Goal: Navigation & Orientation: Understand site structure

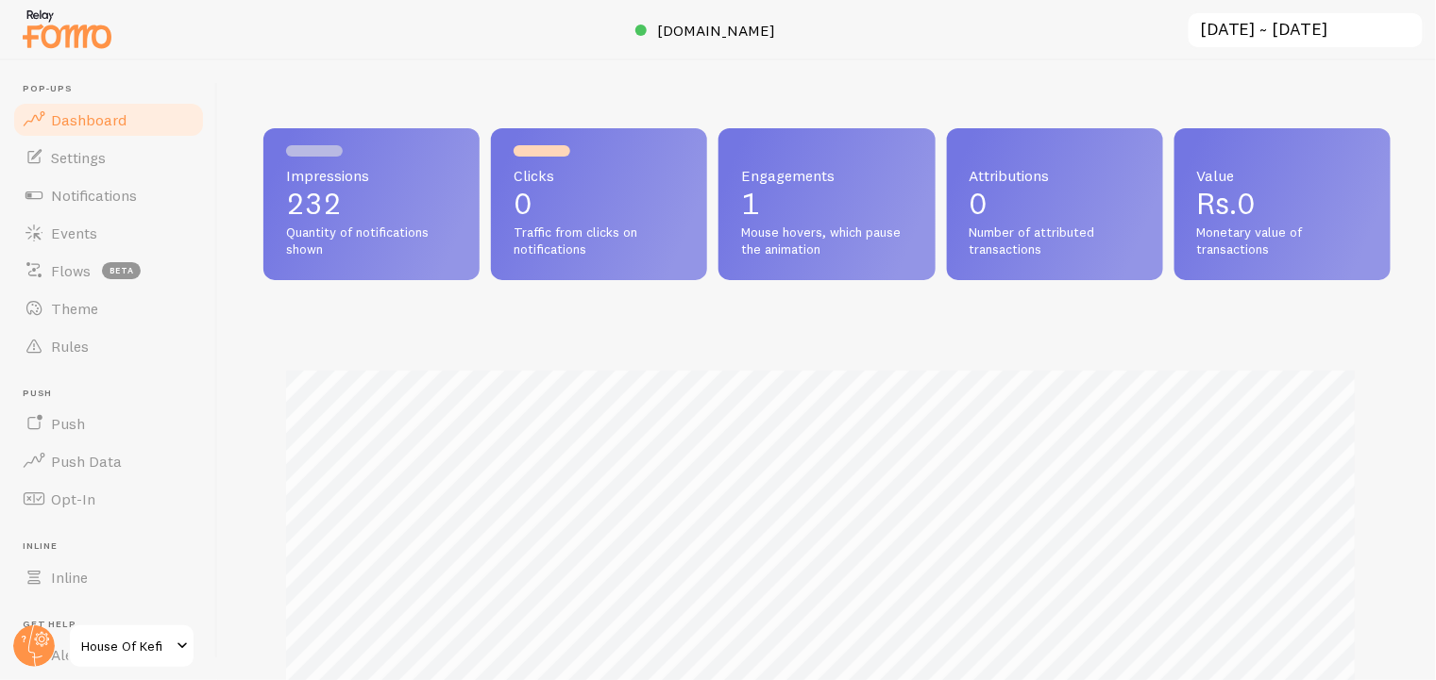
scroll to position [495, 1114]
click at [73, 194] on span "Notifications" at bounding box center [94, 195] width 86 height 19
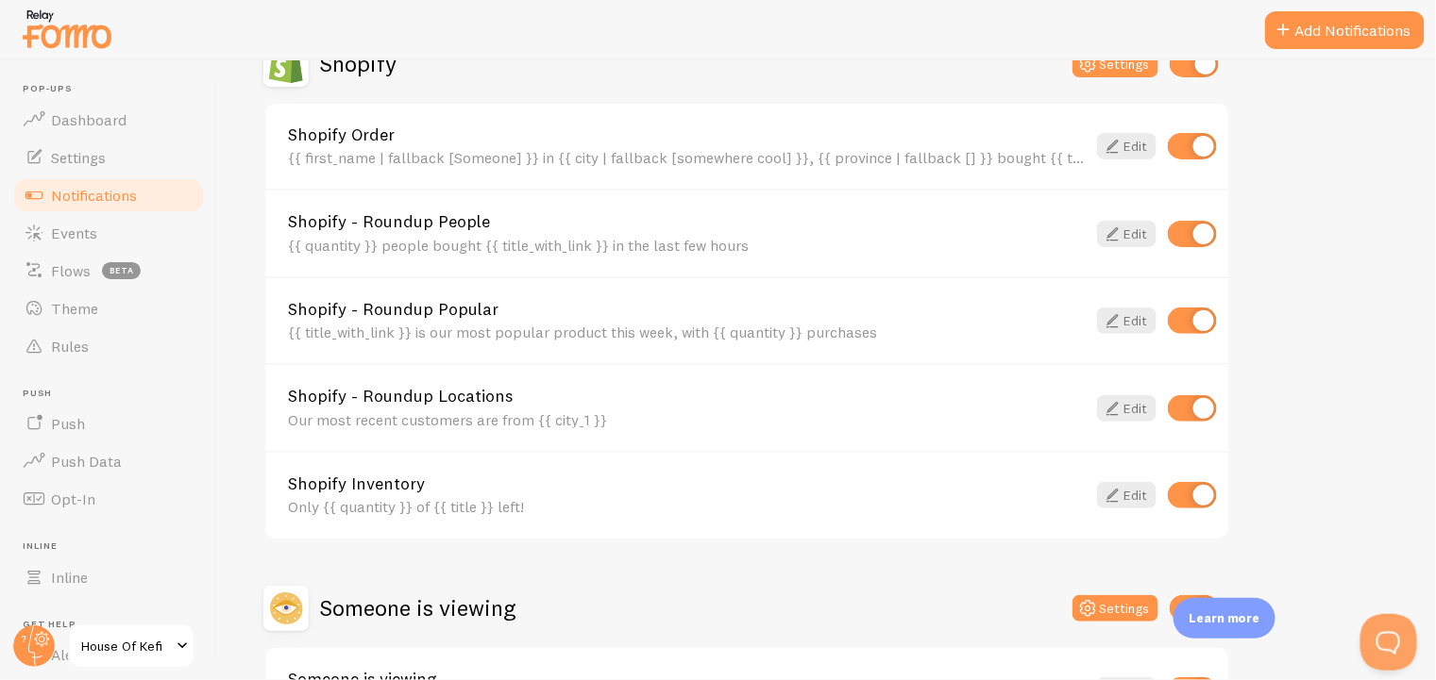
scroll to position [833, 0]
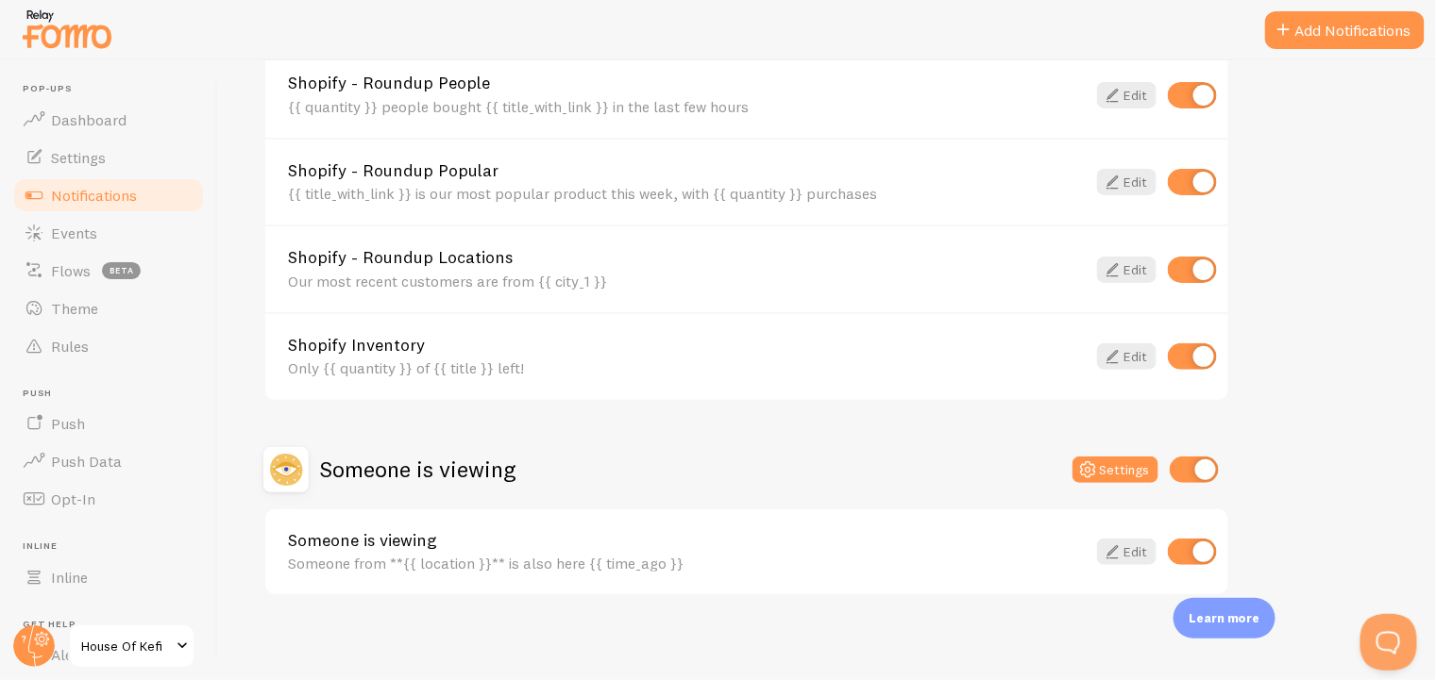
click at [108, 229] on link "Events" at bounding box center [108, 233] width 194 height 38
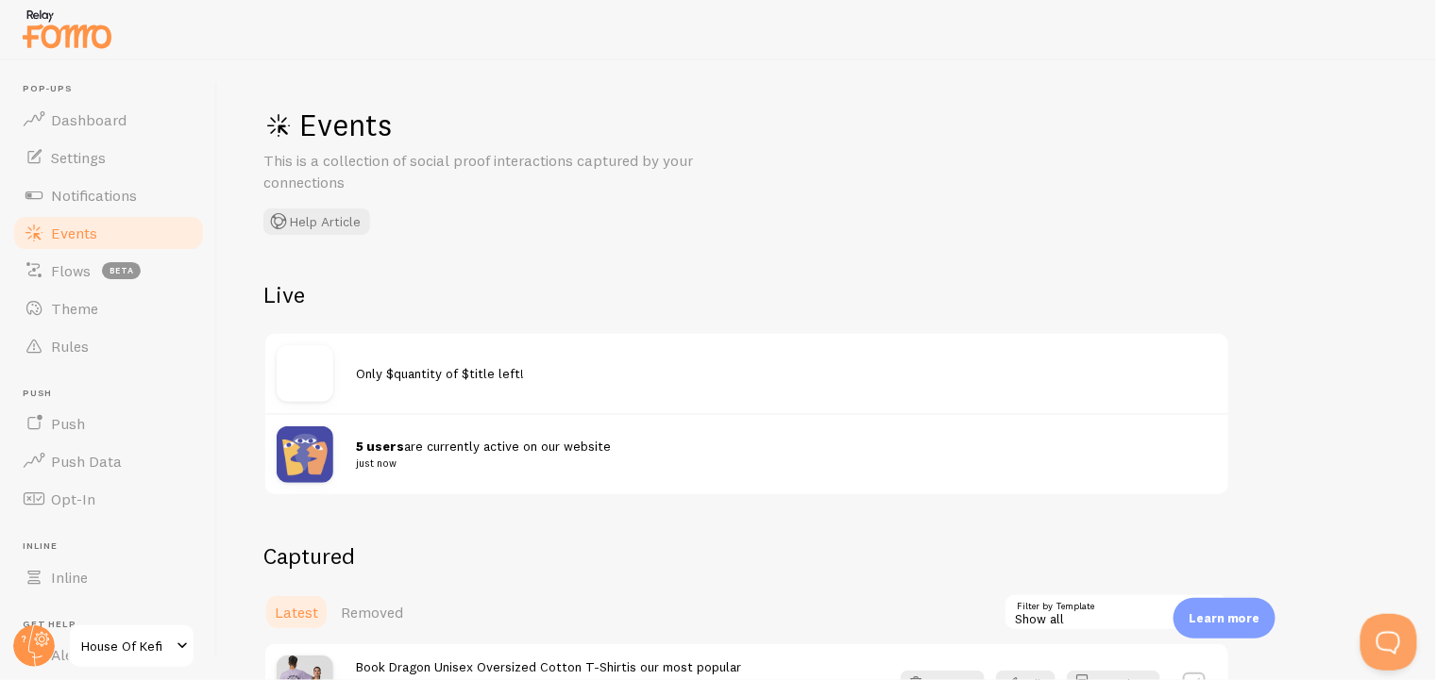
click at [57, 312] on span "Theme" at bounding box center [74, 308] width 47 height 19
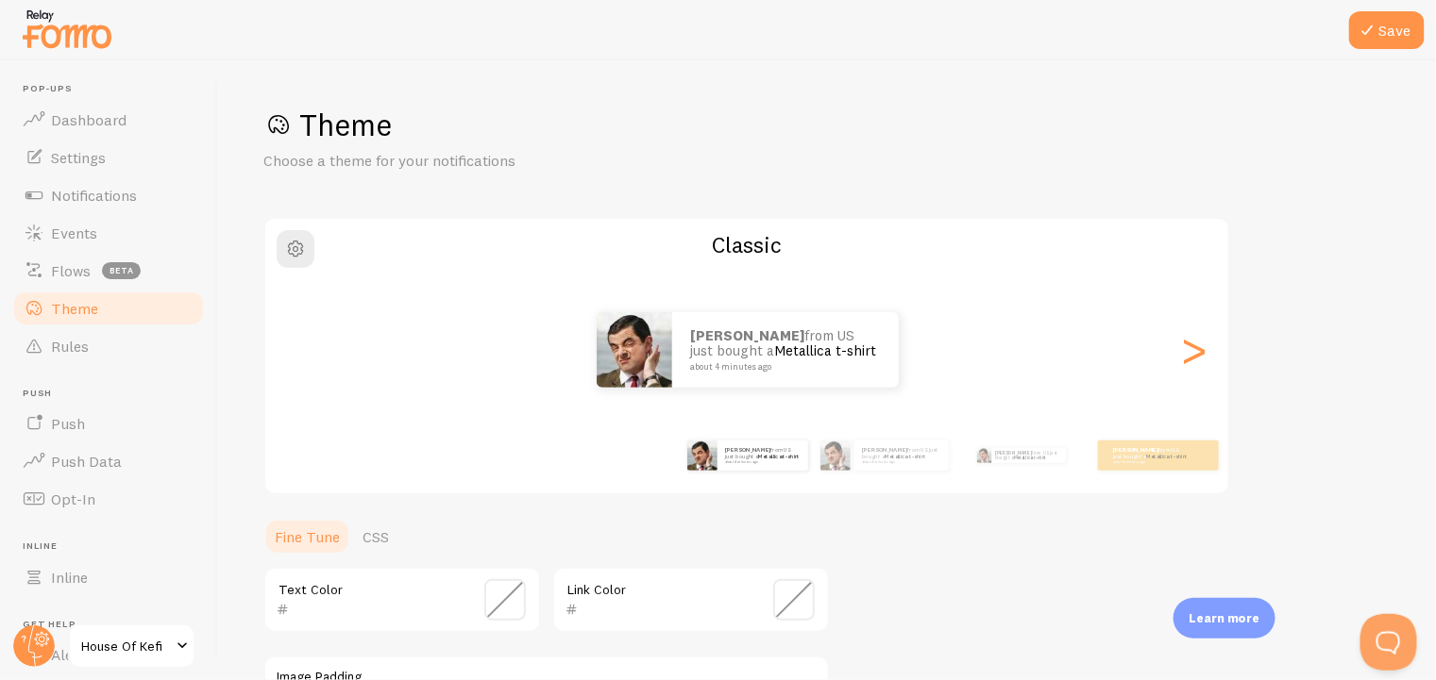
click at [63, 339] on span "Rules" at bounding box center [70, 346] width 38 height 19
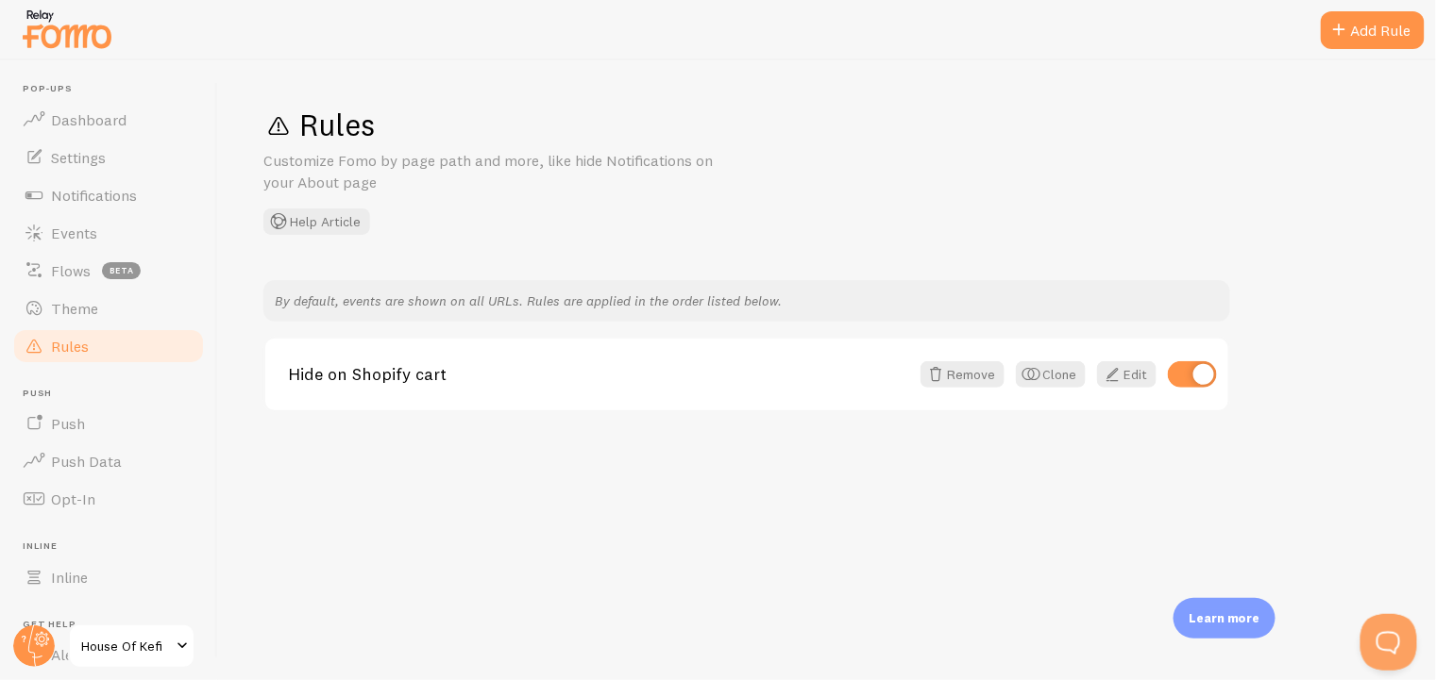
click at [75, 227] on span "Events" at bounding box center [74, 233] width 46 height 19
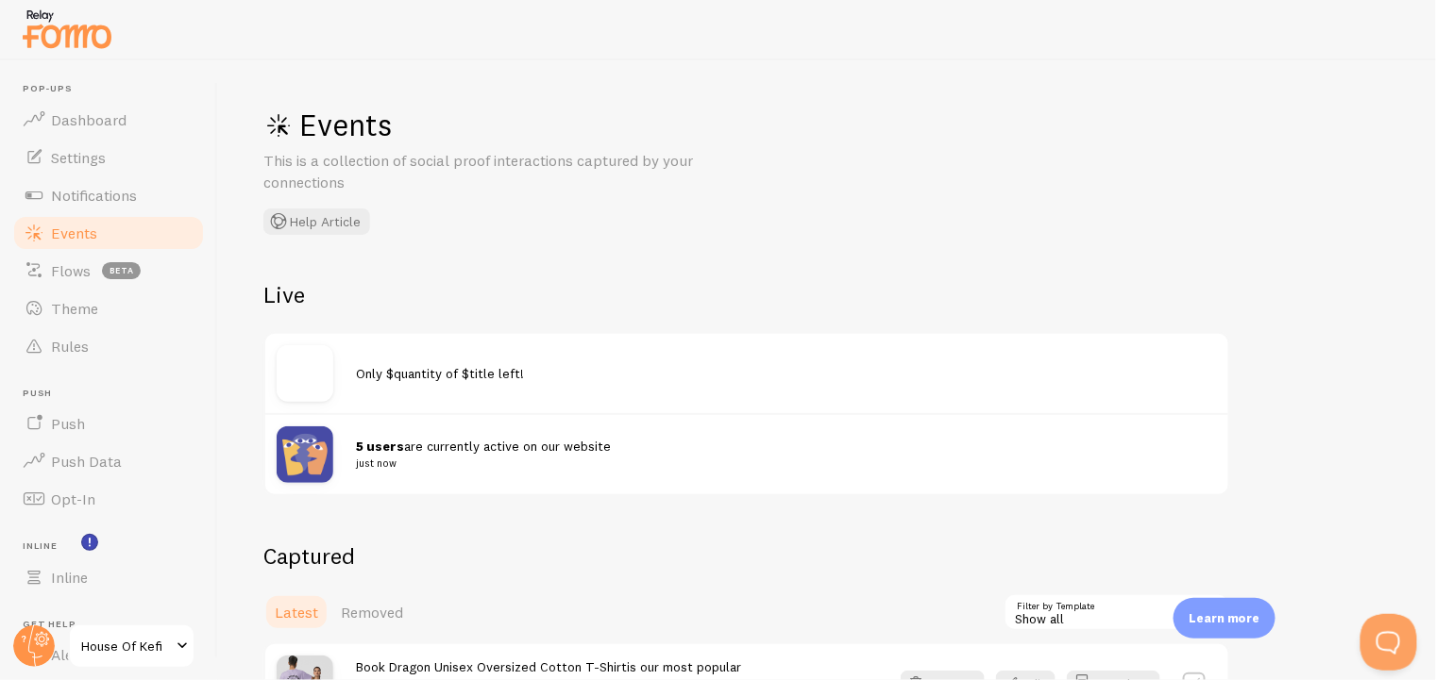
scroll to position [136, 0]
